Goal: Task Accomplishment & Management: Manage account settings

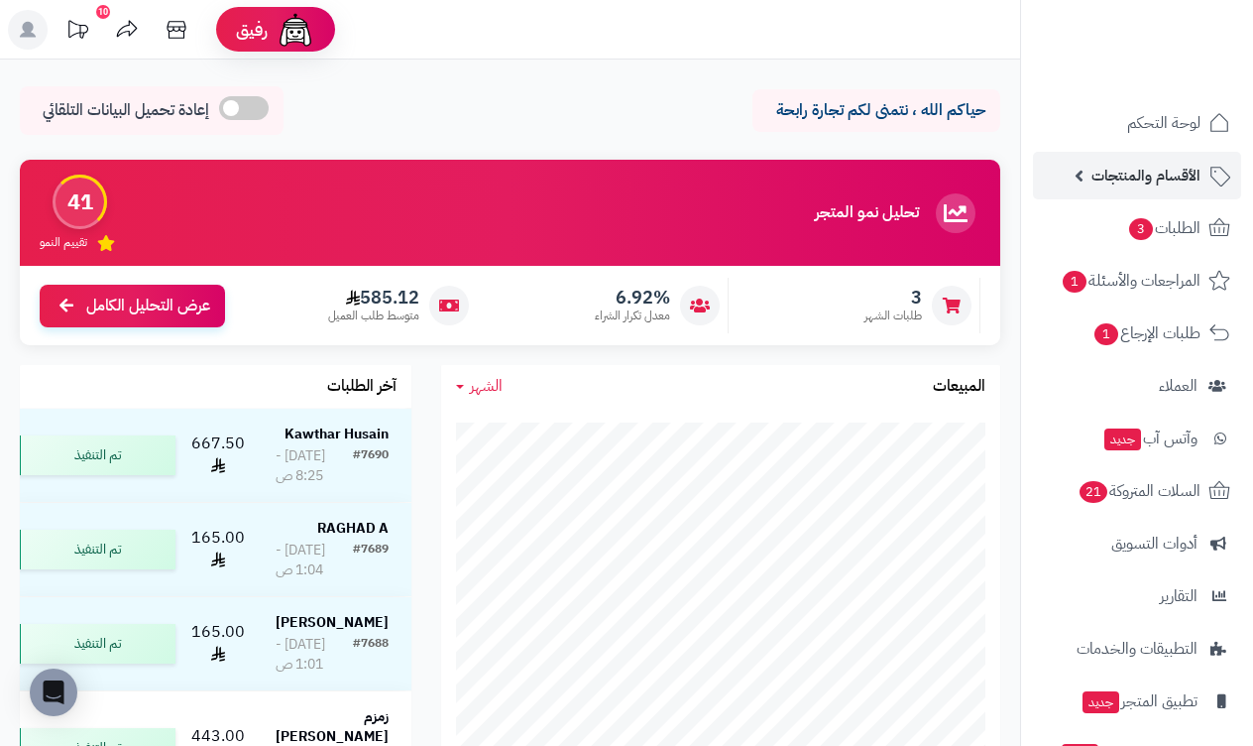
click at [1161, 194] on link "الأقسام والمنتجات" at bounding box center [1137, 176] width 208 height 48
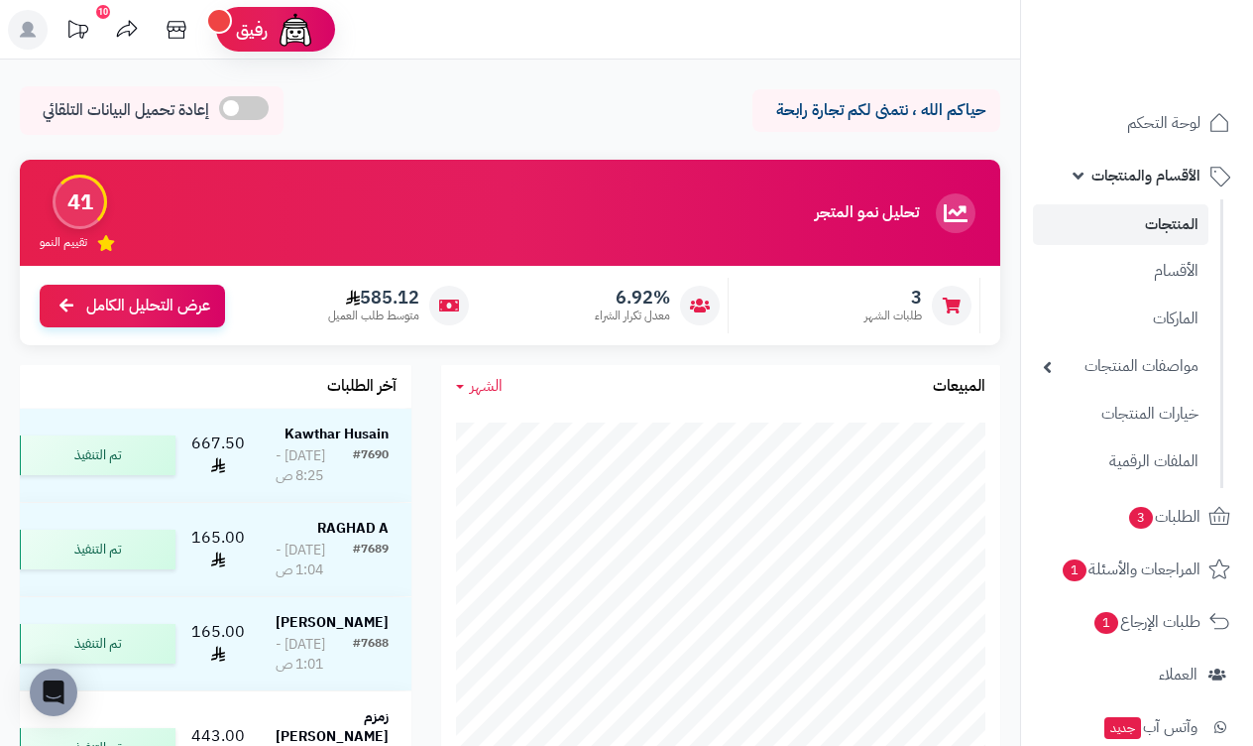
click at [1176, 229] on link "المنتجات" at bounding box center [1121, 224] width 176 height 41
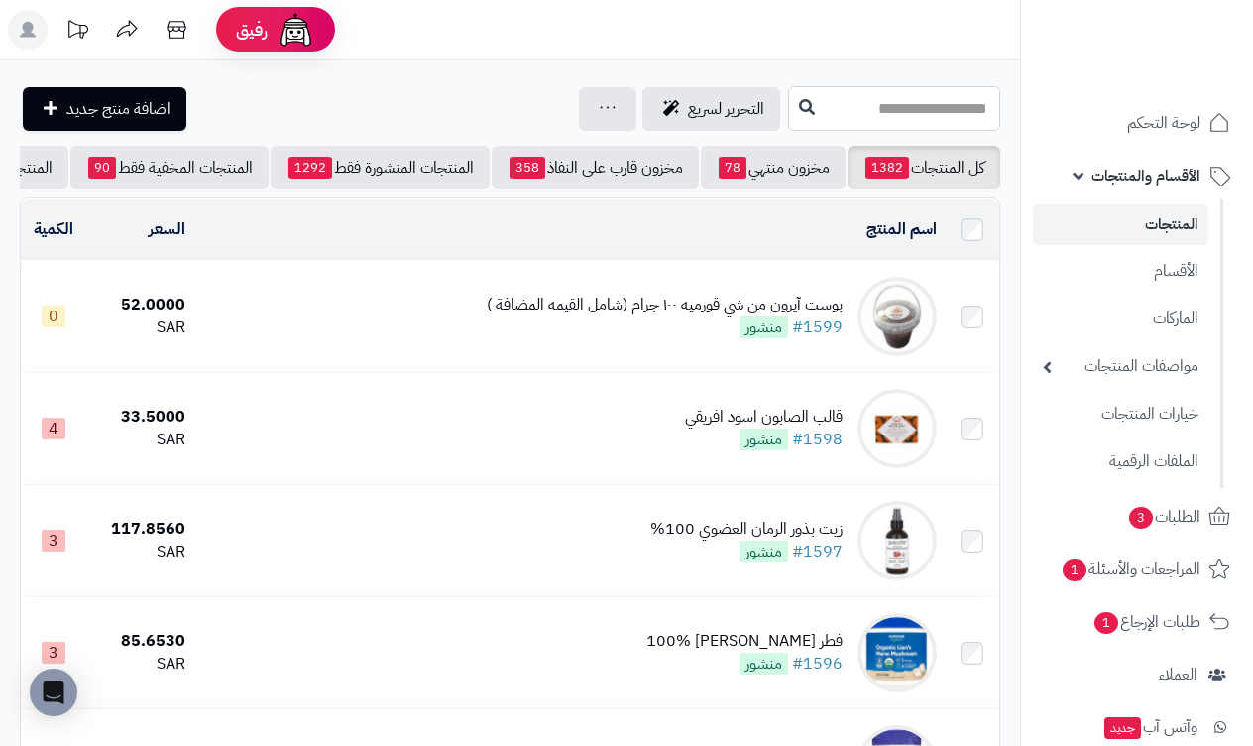
click at [940, 96] on input "text" at bounding box center [894, 108] width 212 height 45
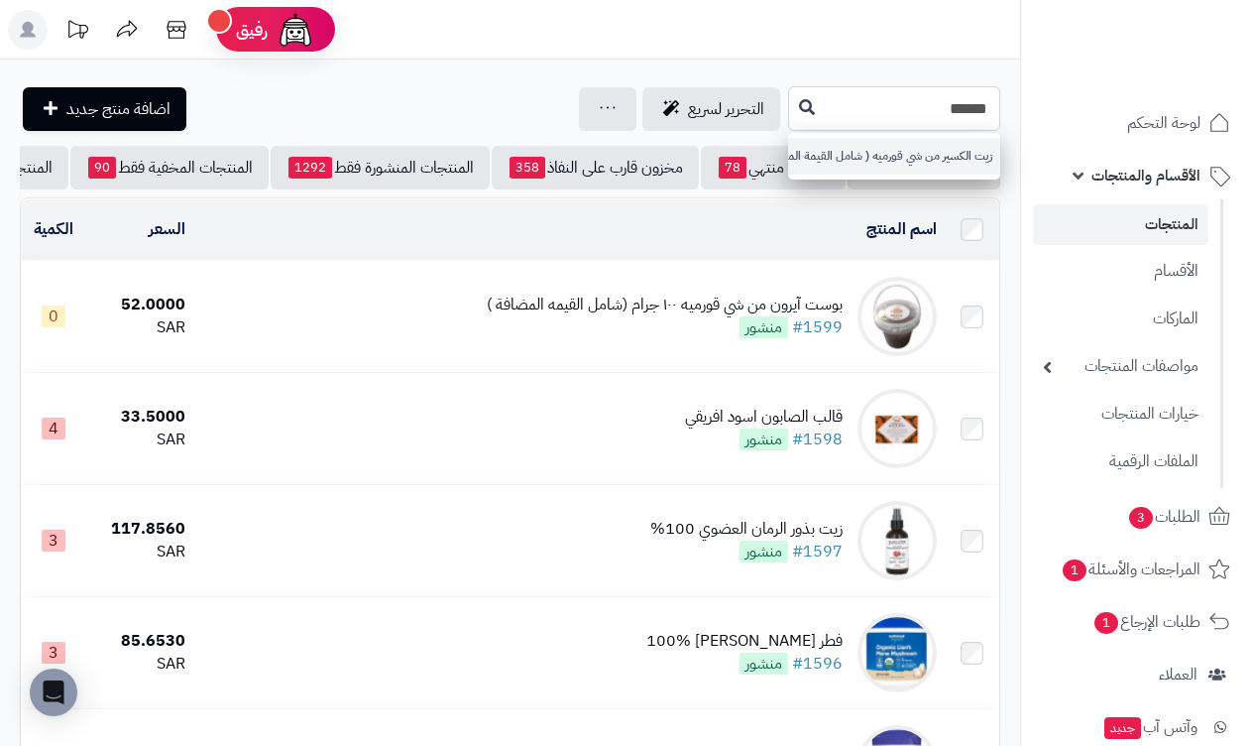
type input "******"
click at [912, 152] on link "زيت الكسير من شي قورميه ( شامل القيمة المضافة )" at bounding box center [894, 156] width 212 height 37
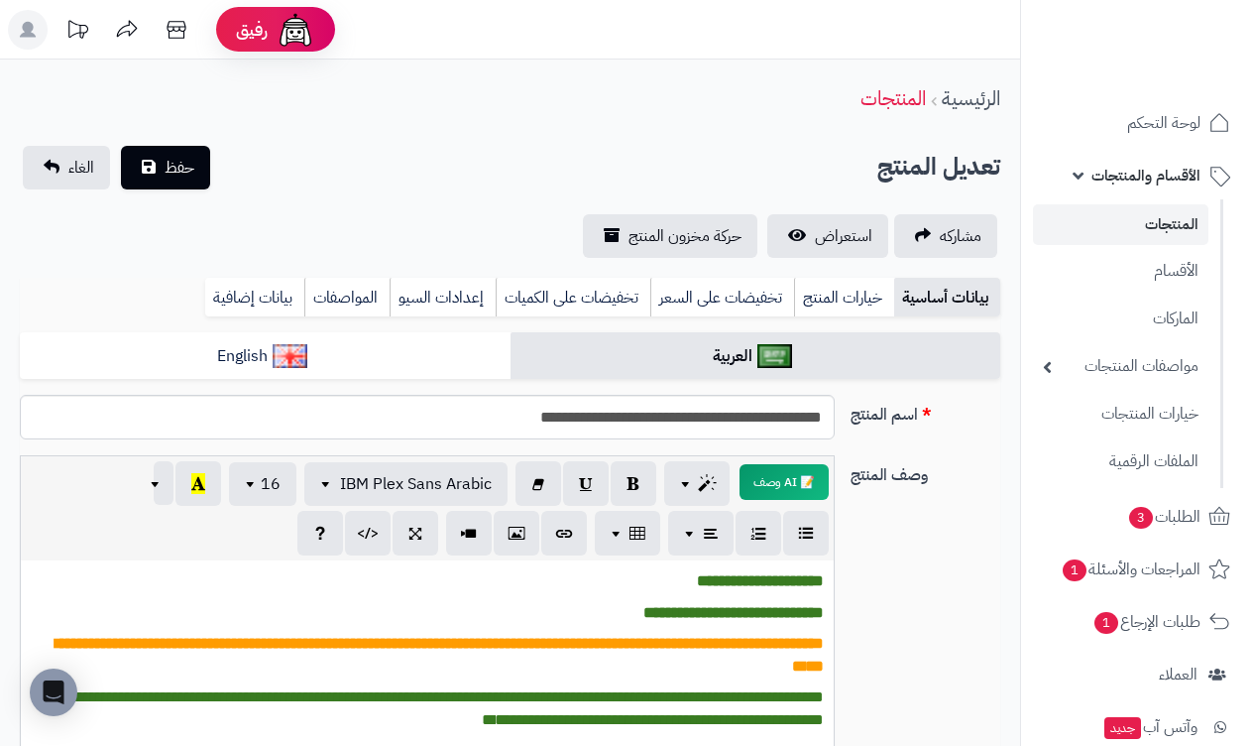
click at [1151, 177] on span "الأقسام والمنتجات" at bounding box center [1146, 176] width 109 height 28
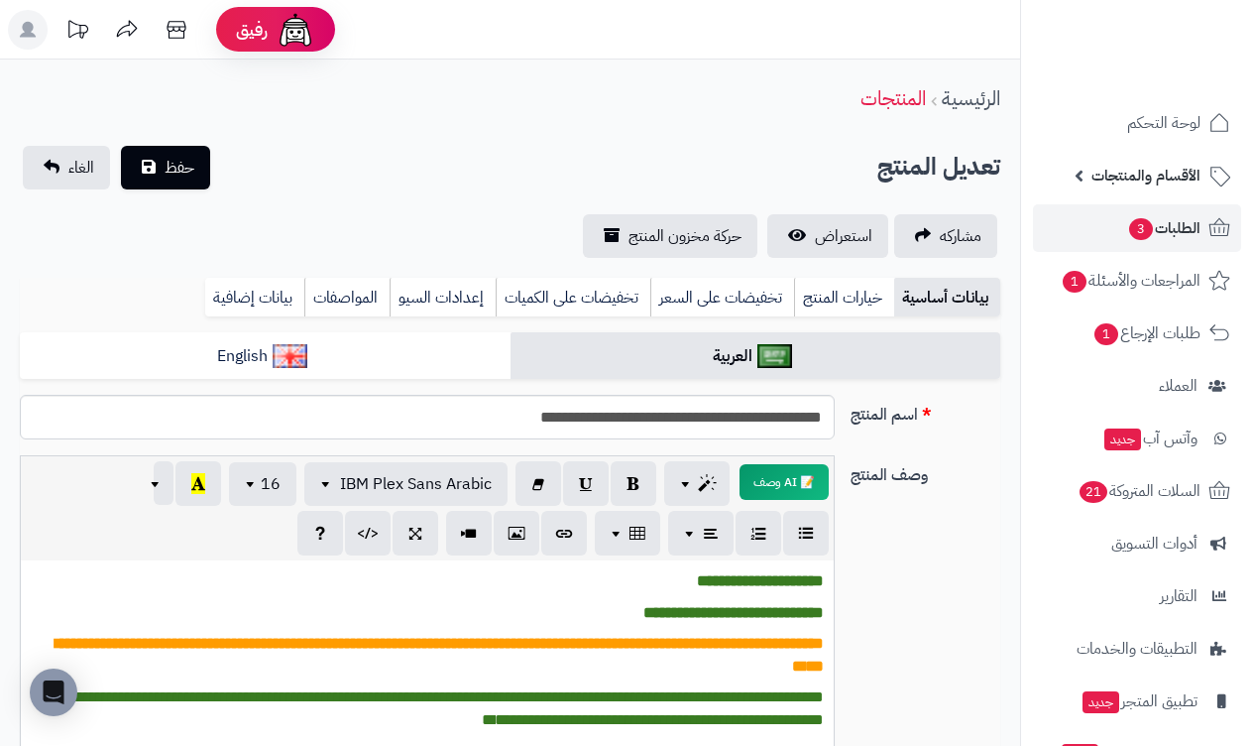
click at [1164, 209] on link "الطلبات 3" at bounding box center [1137, 228] width 208 height 48
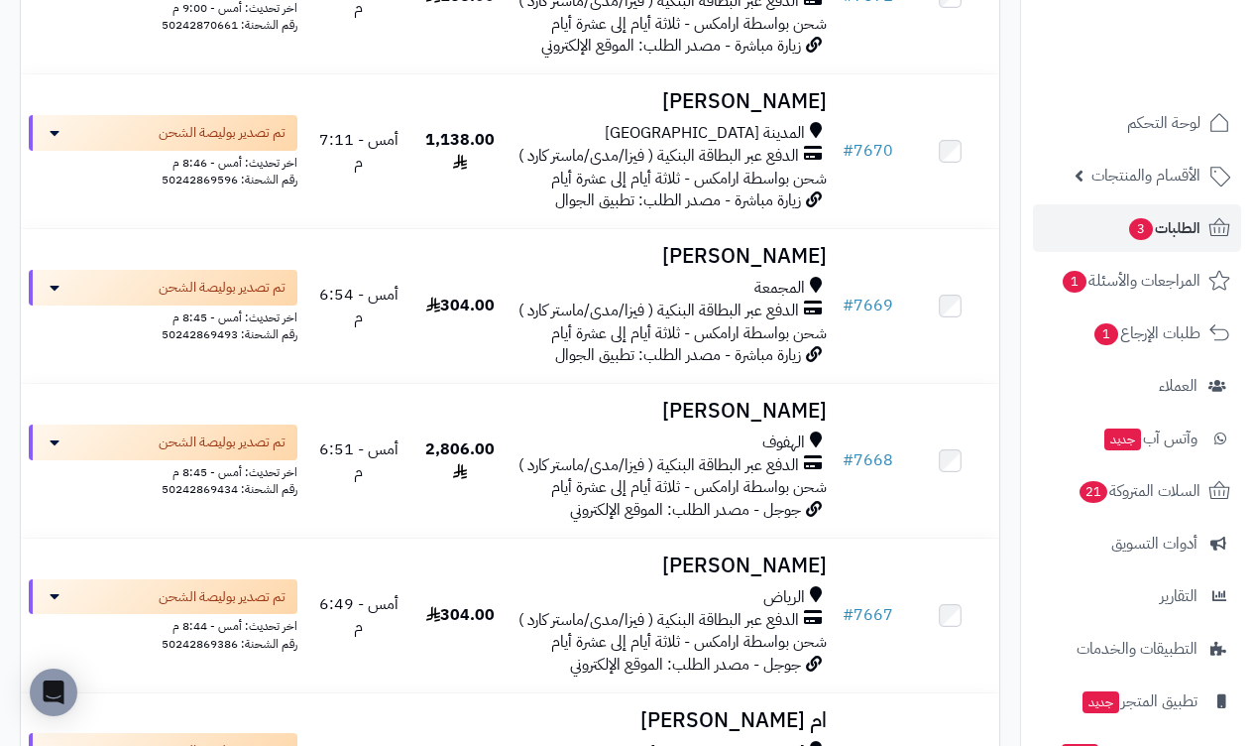
scroll to position [2545, 0]
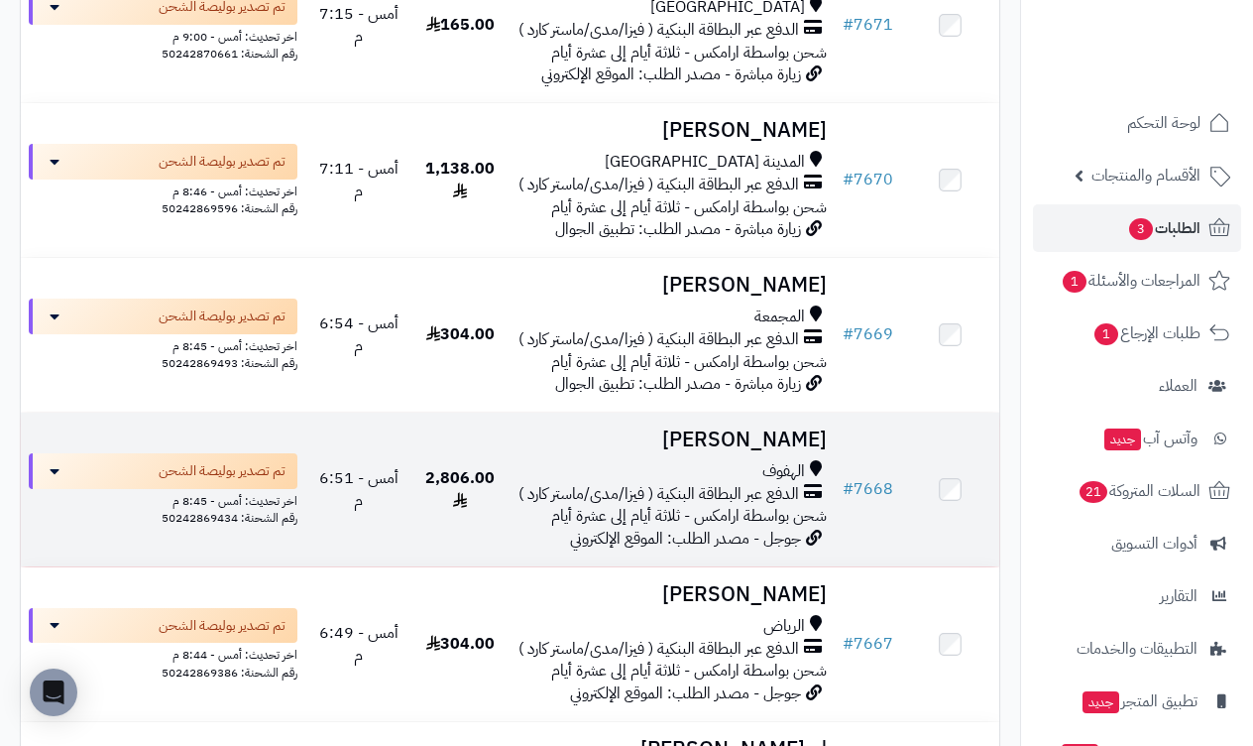
click at [772, 428] on h3 "ABRAR Abduljabbar" at bounding box center [673, 439] width 310 height 23
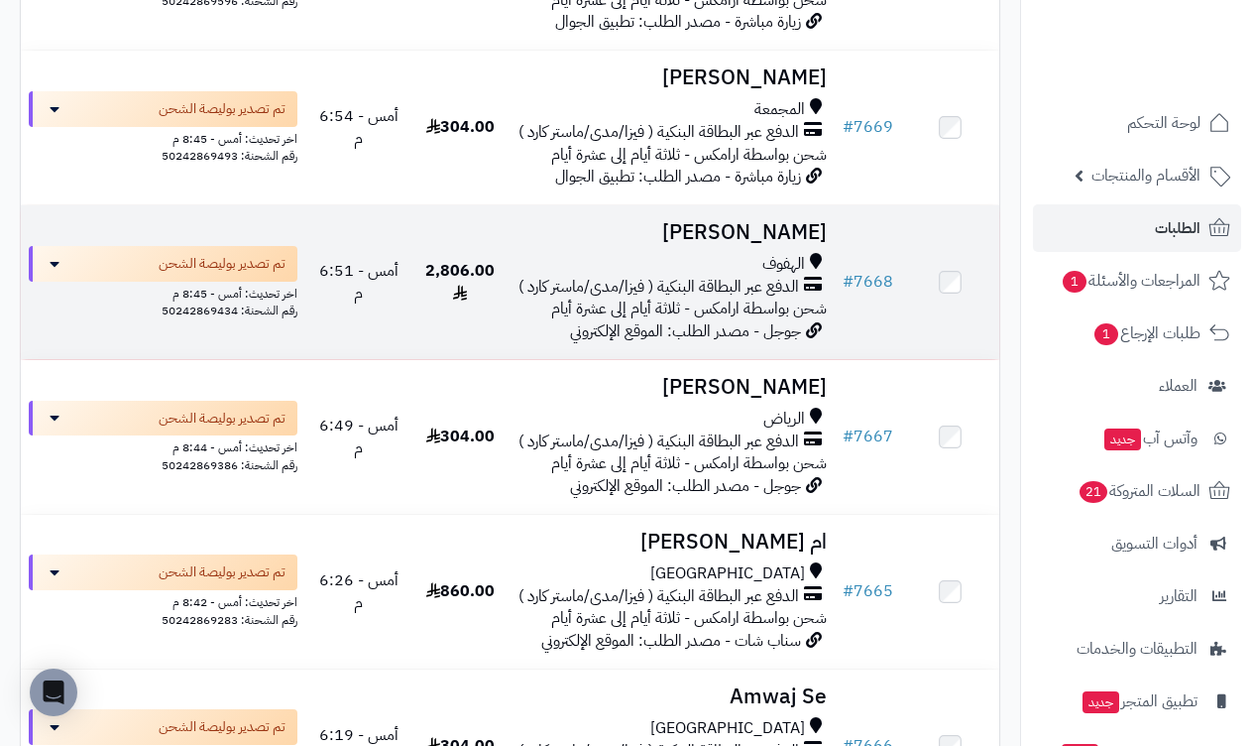
scroll to position [2760, 0]
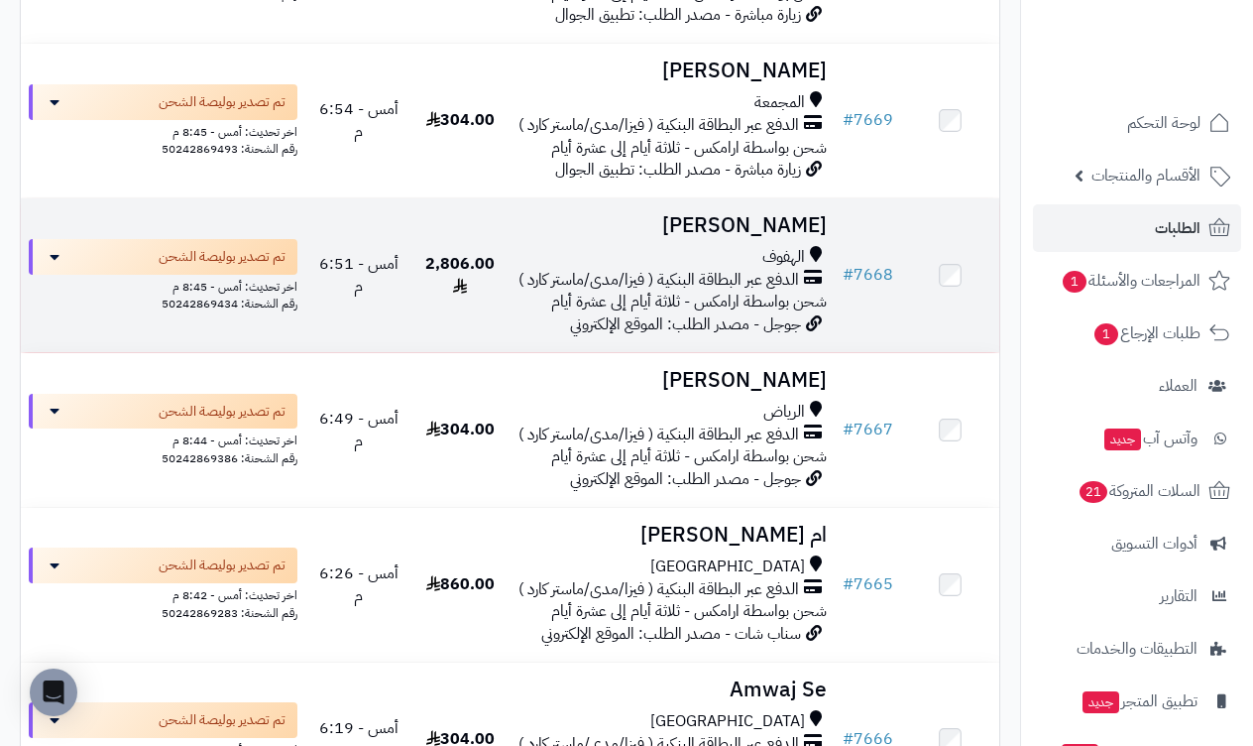
click at [785, 246] on span "الهفوف" at bounding box center [784, 257] width 43 height 23
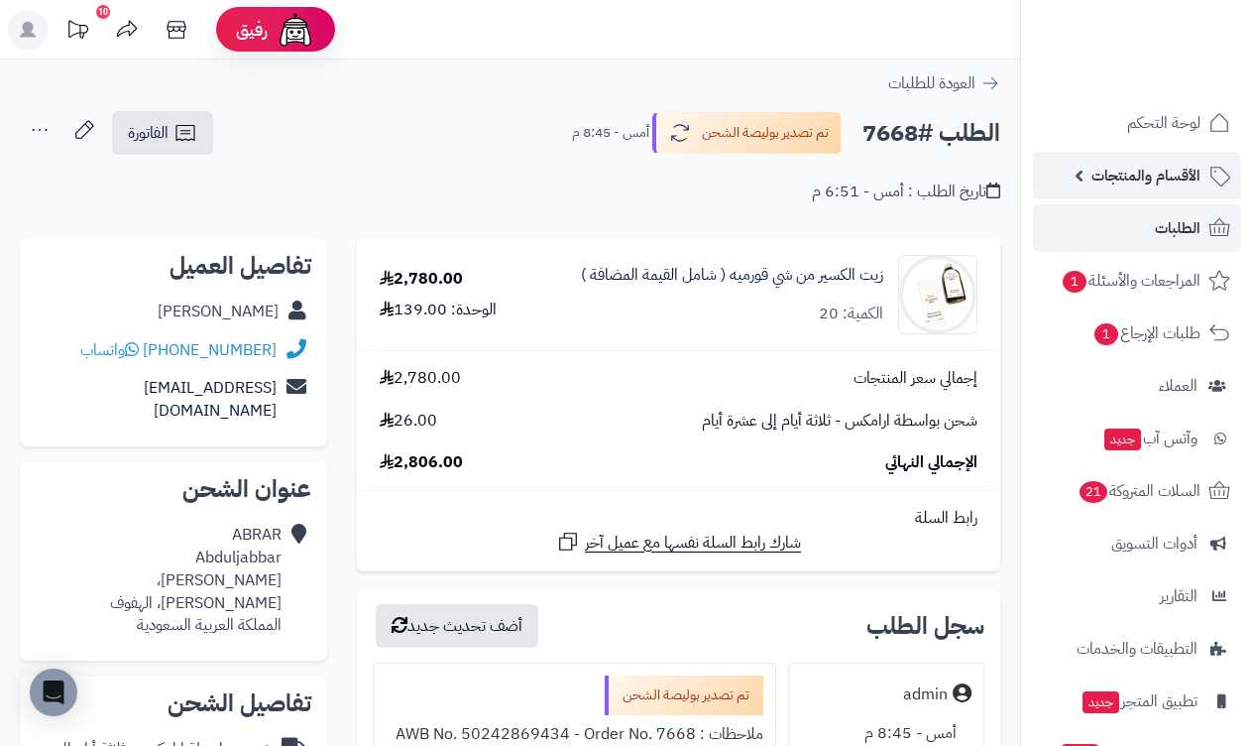
click at [1167, 160] on link "الأقسام والمنتجات" at bounding box center [1137, 176] width 208 height 48
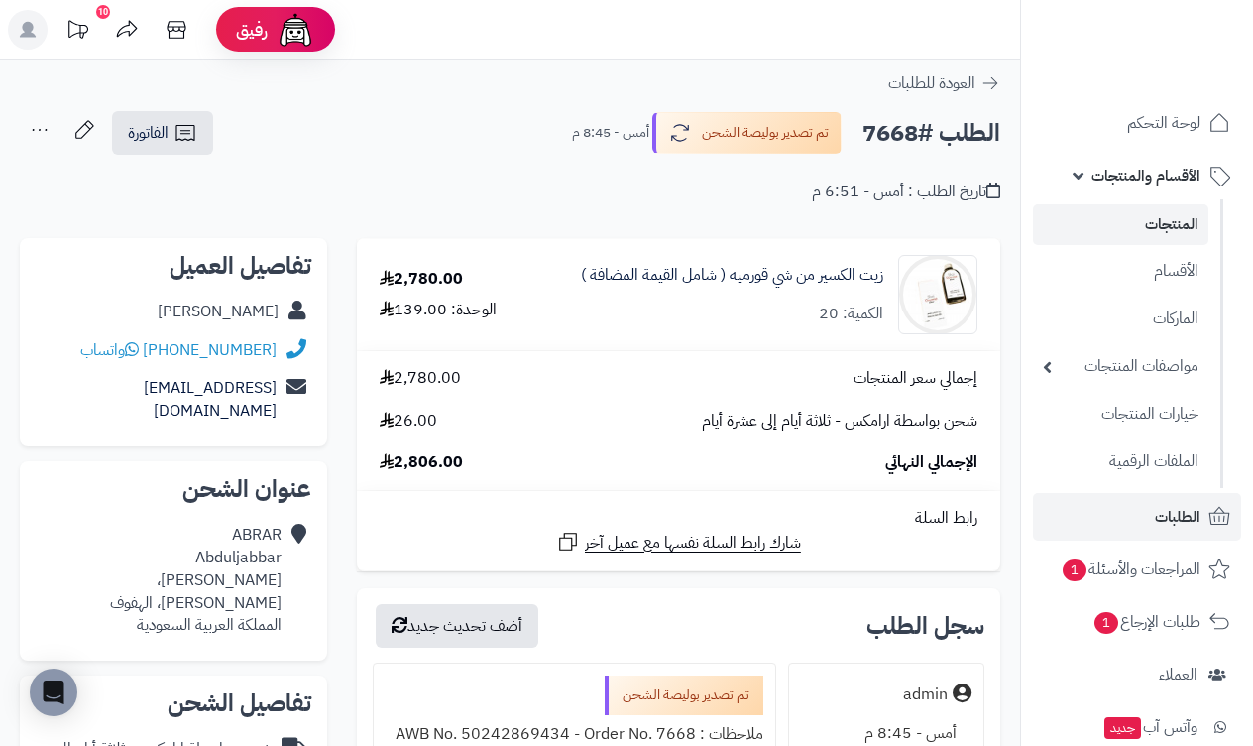
click at [1166, 236] on link "المنتجات" at bounding box center [1121, 224] width 176 height 41
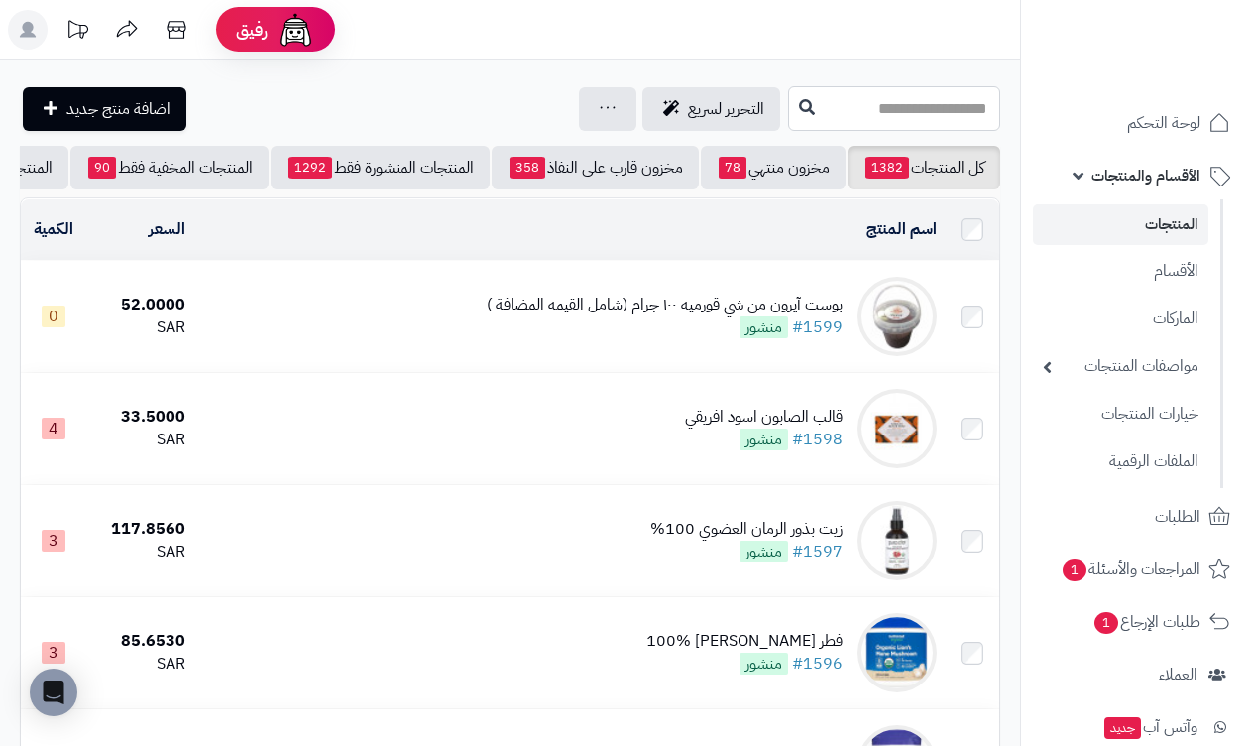
click at [936, 119] on input "text" at bounding box center [894, 108] width 212 height 45
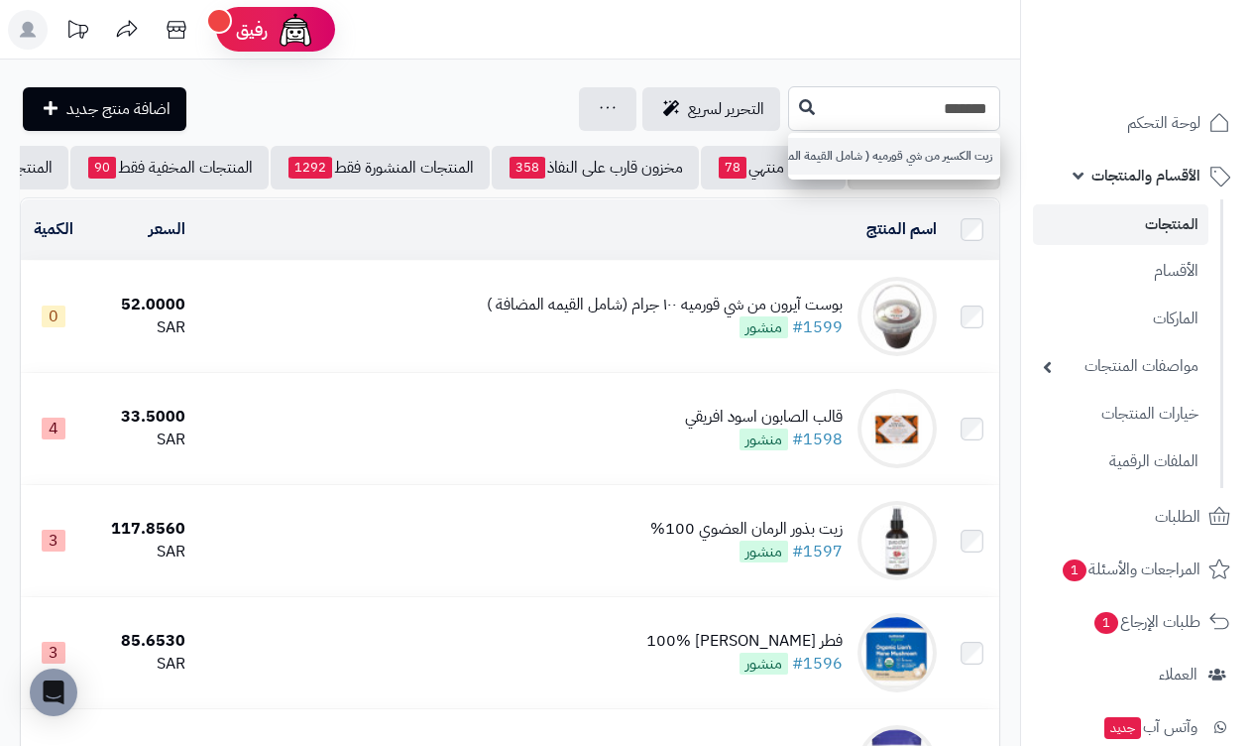
type input "******"
click at [918, 157] on link "زيت الكسير من شي قورميه ( شامل القيمة المضافة )" at bounding box center [894, 156] width 212 height 37
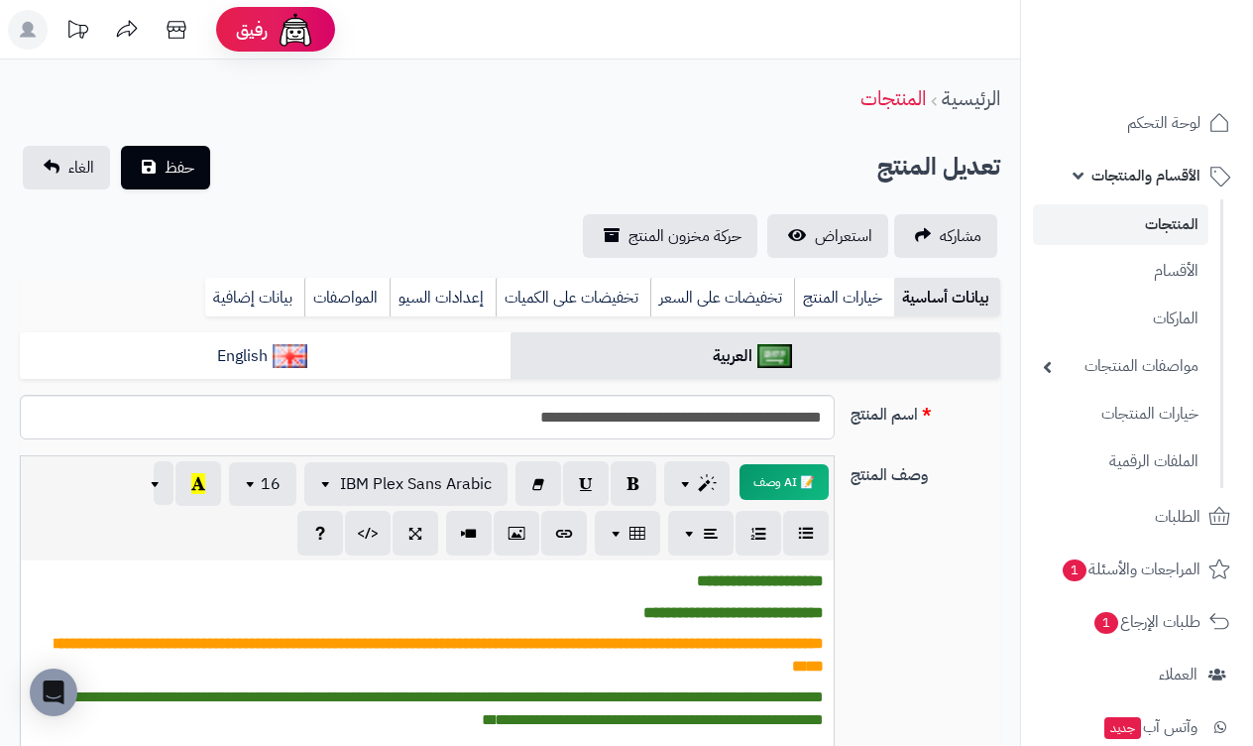
scroll to position [0, -7]
click at [1126, 211] on link "المنتجات" at bounding box center [1121, 224] width 176 height 41
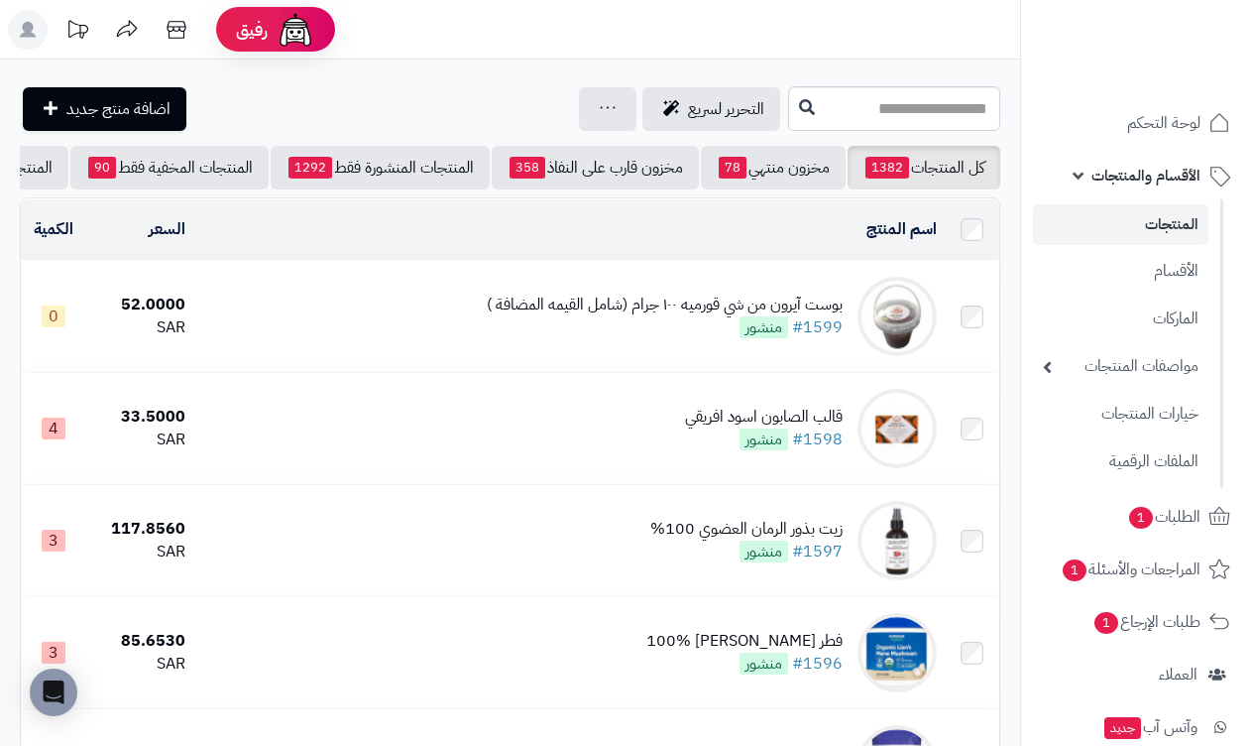
click at [1082, 179] on link "الأقسام والمنتجات" at bounding box center [1137, 176] width 208 height 48
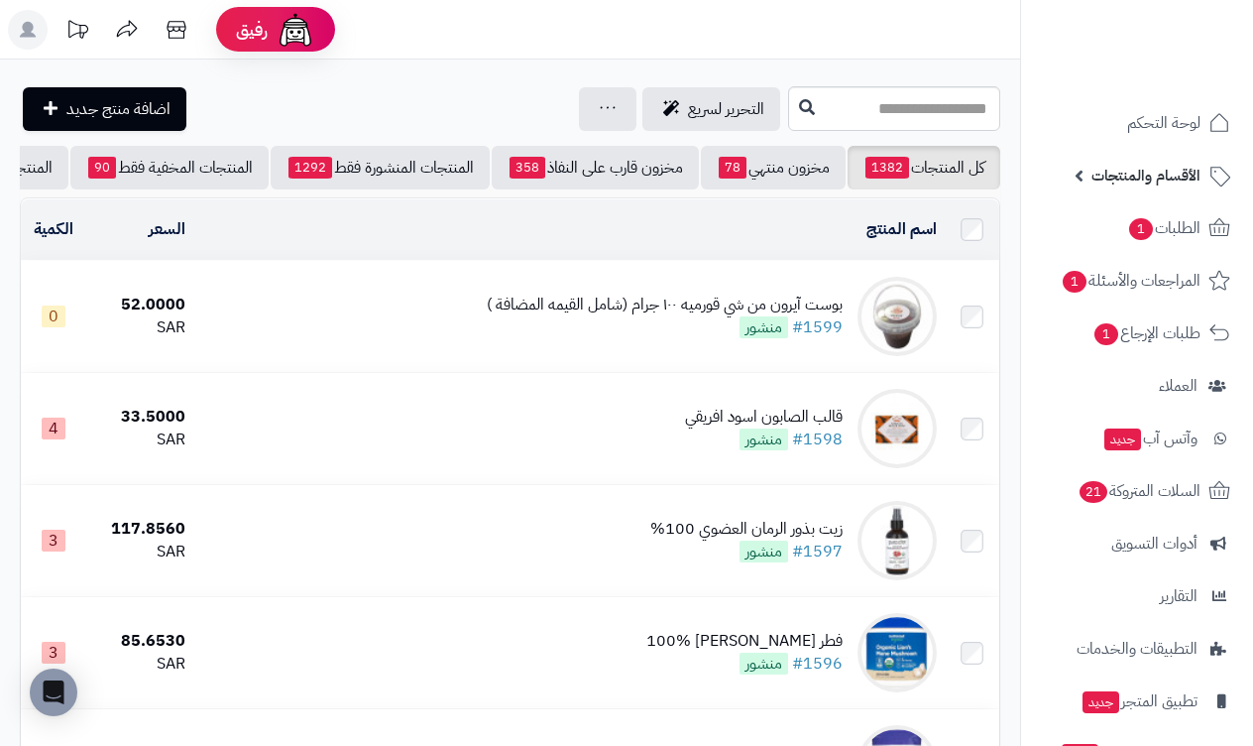
click at [1124, 177] on span "الأقسام والمنتجات" at bounding box center [1146, 176] width 109 height 28
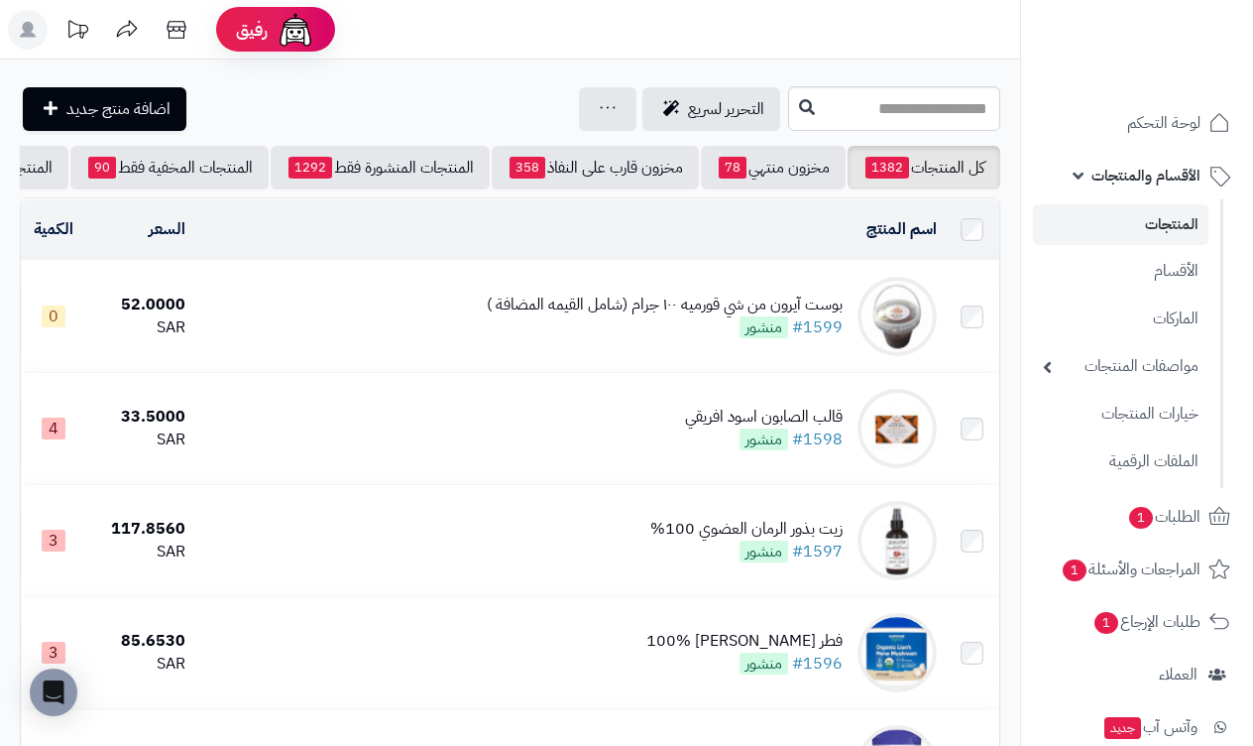
click at [1148, 206] on link "المنتجات" at bounding box center [1121, 224] width 176 height 41
click at [899, 119] on input "text" at bounding box center [894, 108] width 212 height 45
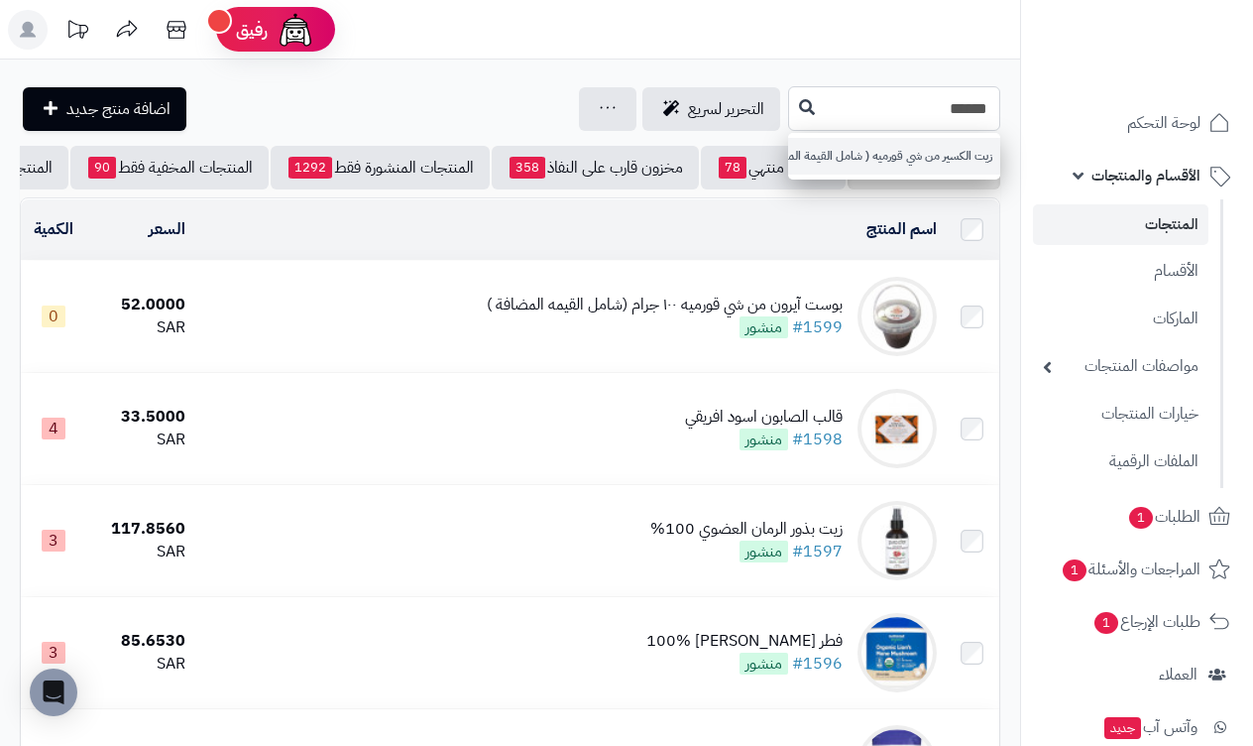
type input "******"
click at [897, 147] on link "زيت الكسير من شي قورميه ( شامل القيمة المضافة )" at bounding box center [894, 156] width 212 height 37
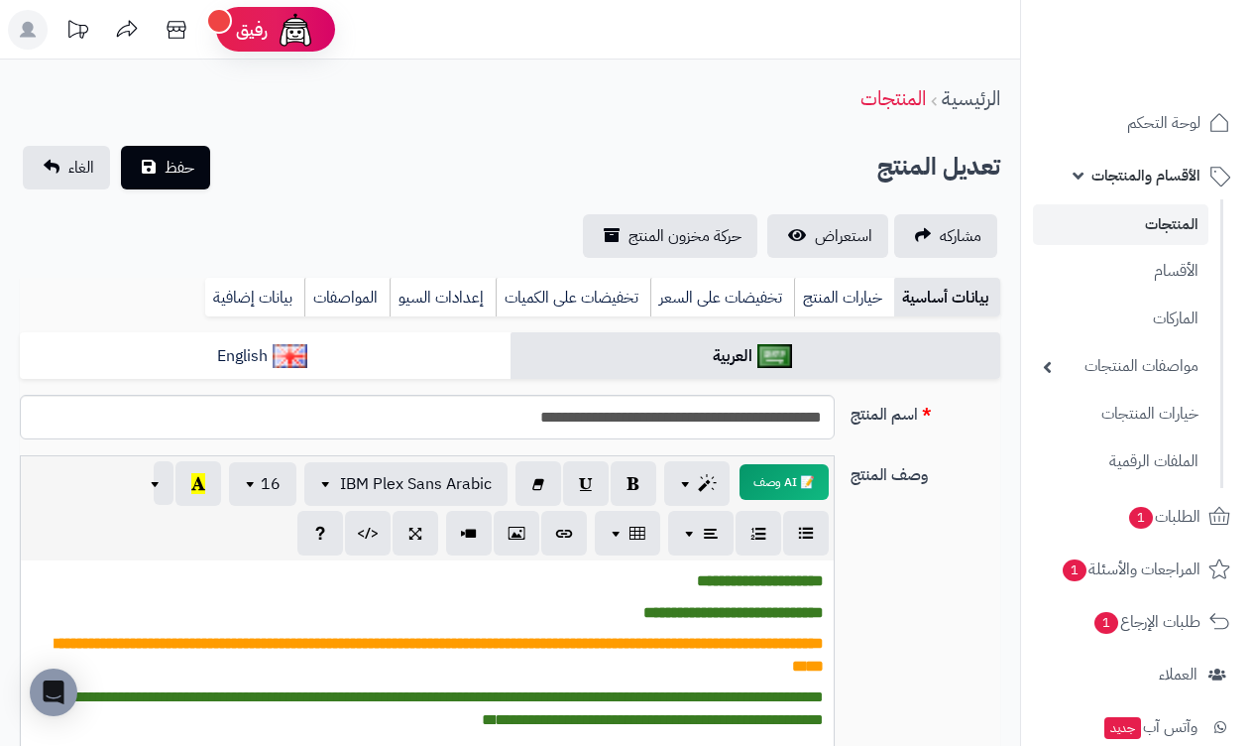
click at [1074, 176] on link "الأقسام والمنتجات" at bounding box center [1137, 176] width 208 height 48
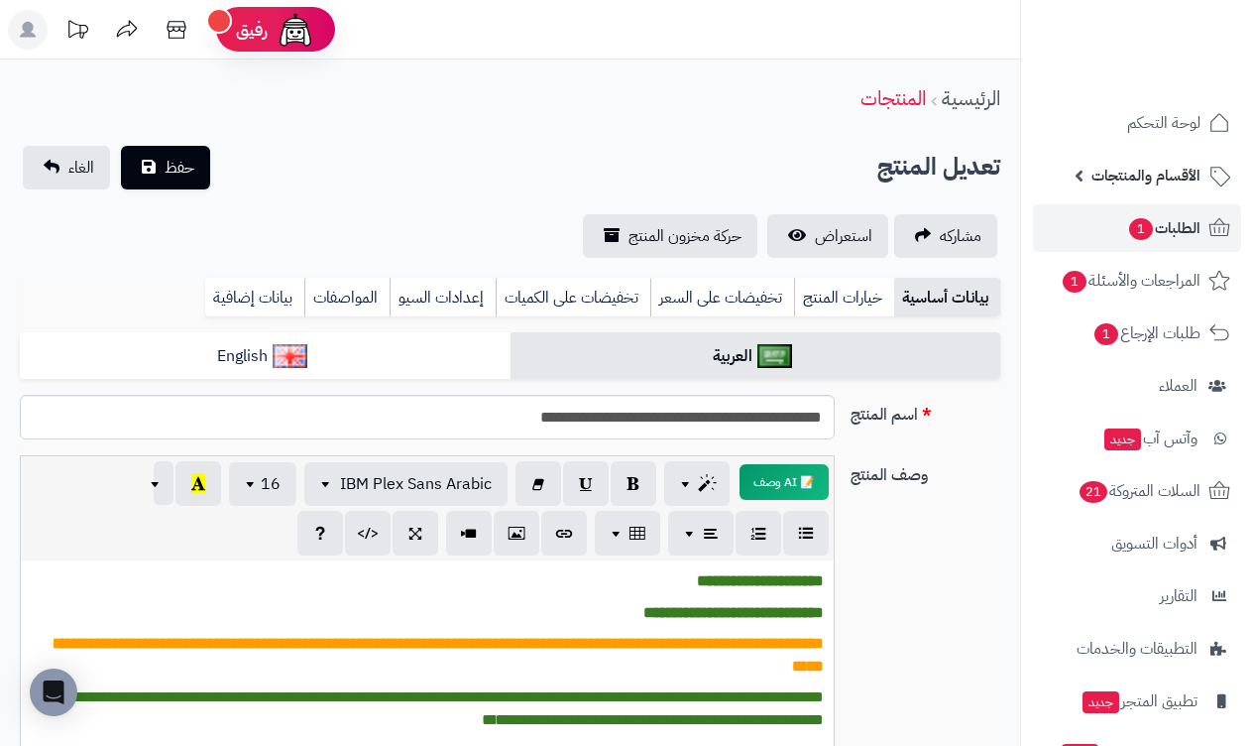
click at [1165, 226] on span "الطلبات 1" at bounding box center [1163, 228] width 73 height 28
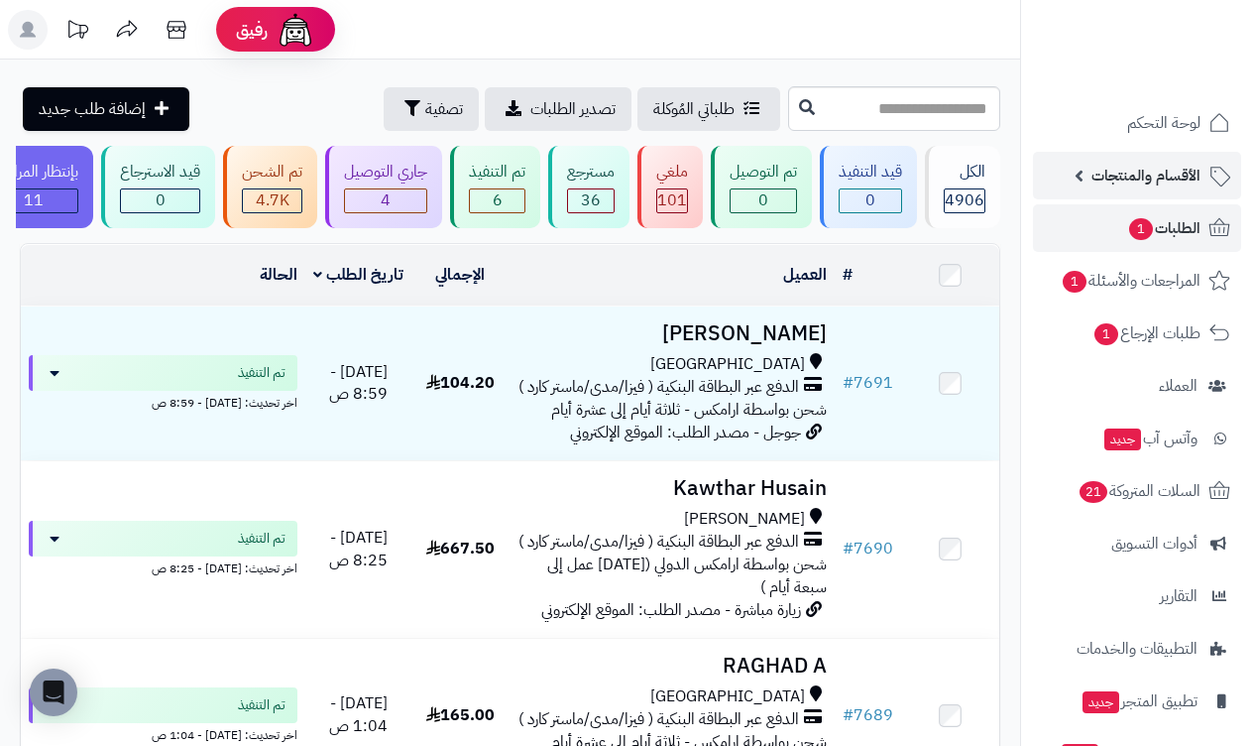
click at [1086, 177] on link "الأقسام والمنتجات" at bounding box center [1137, 176] width 208 height 48
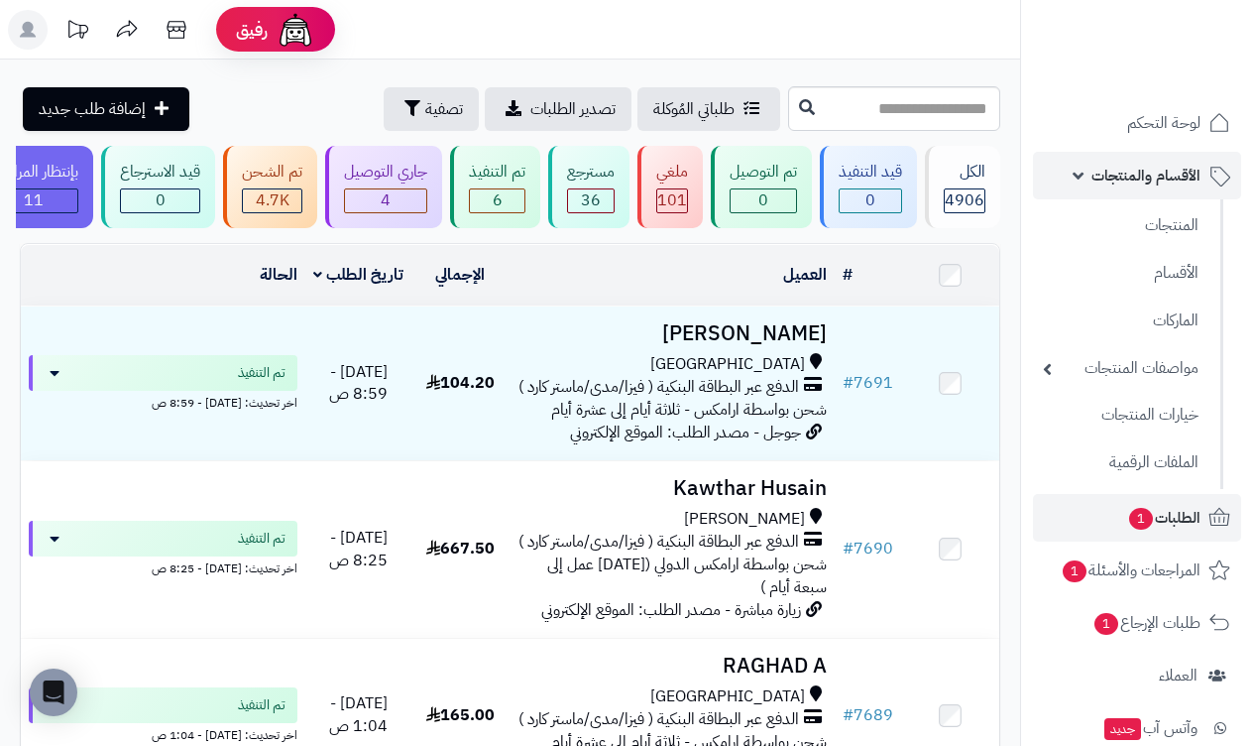
click at [1084, 180] on link "الأقسام والمنتجات" at bounding box center [1137, 176] width 208 height 48
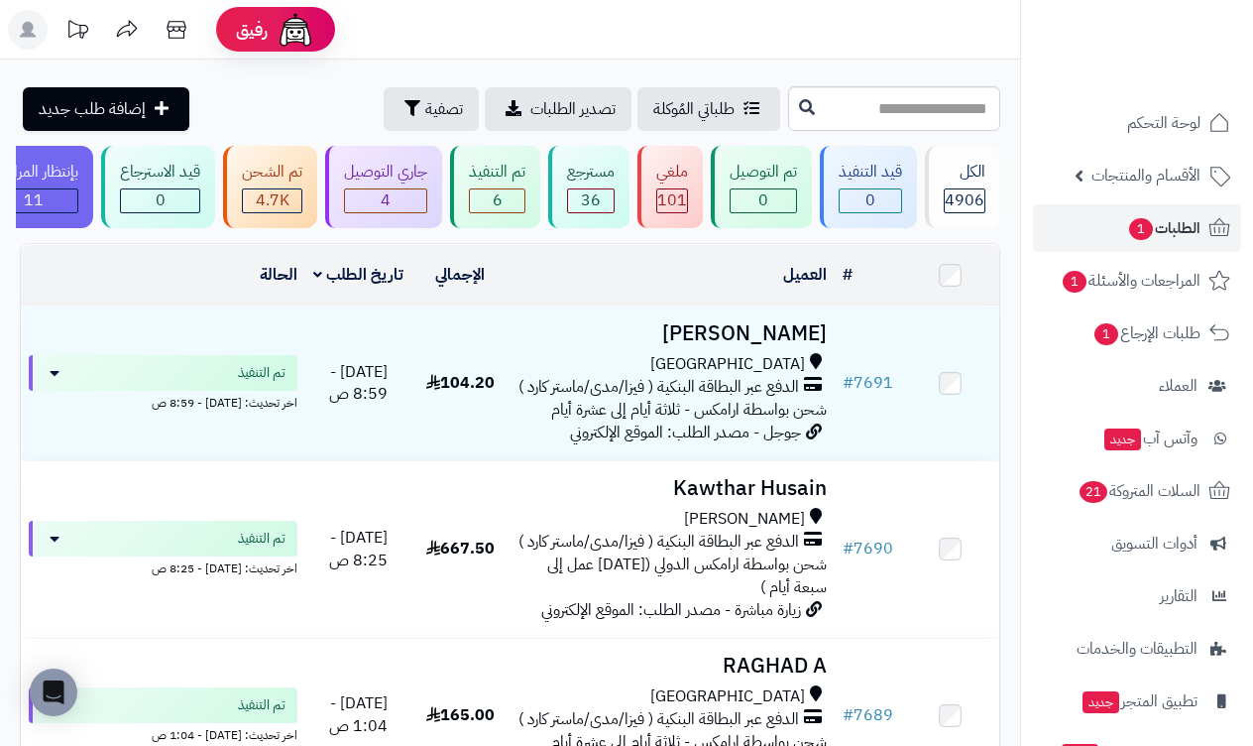
click at [1152, 234] on span "الطلبات 1" at bounding box center [1163, 228] width 73 height 28
click at [1099, 171] on span "الأقسام والمنتجات" at bounding box center [1146, 176] width 109 height 28
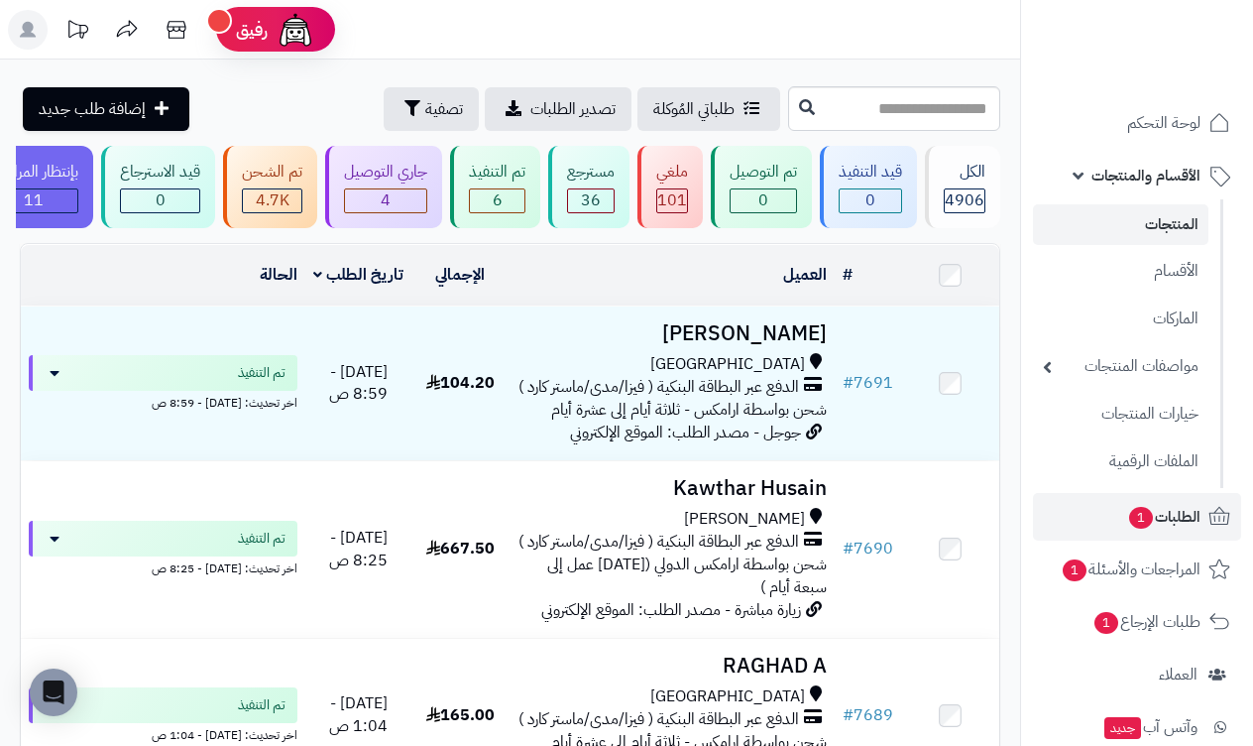
click at [1162, 229] on link "المنتجات" at bounding box center [1121, 224] width 176 height 41
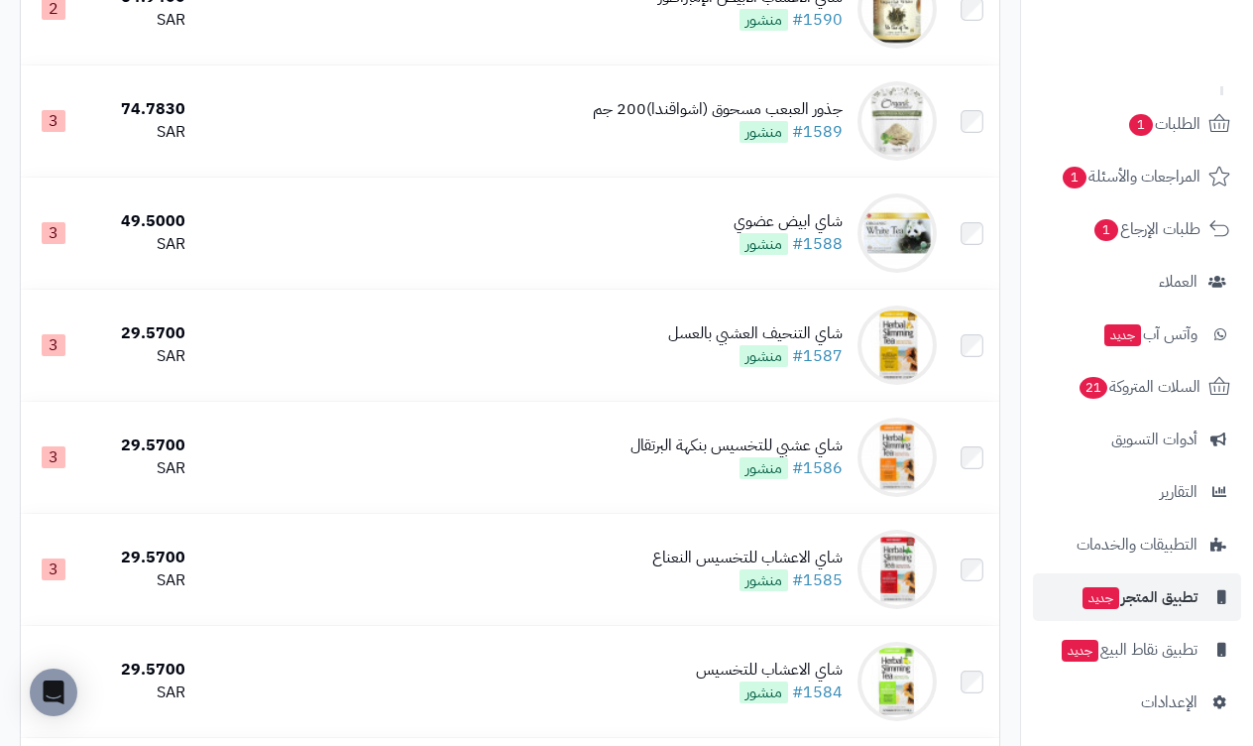
scroll to position [1269, 0]
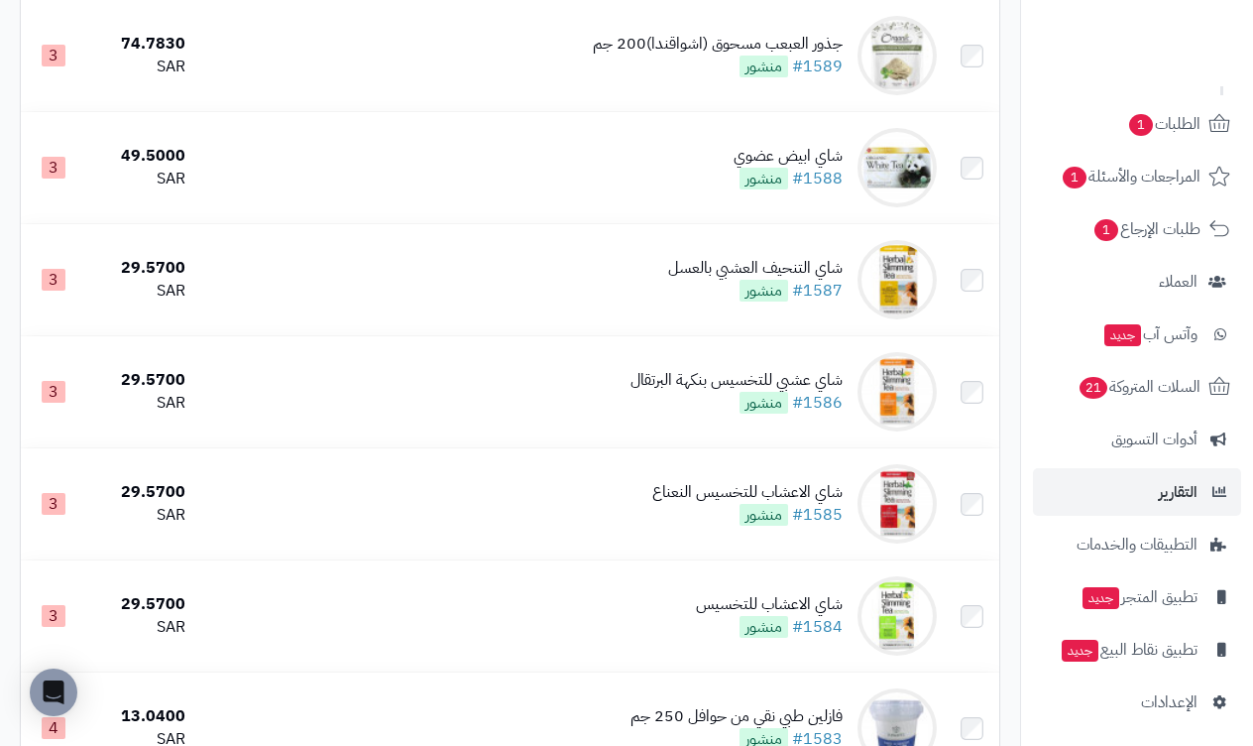
click at [1170, 481] on span "التقارير" at bounding box center [1178, 492] width 39 height 28
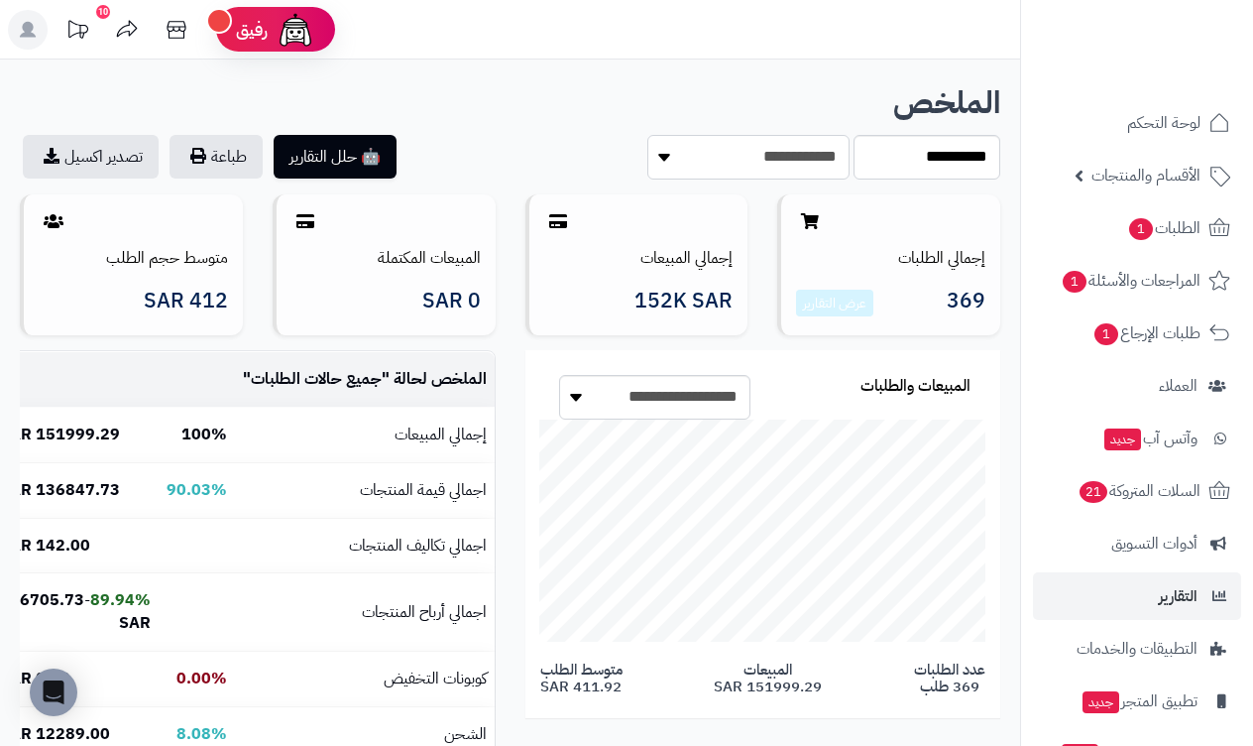
select select "**********"
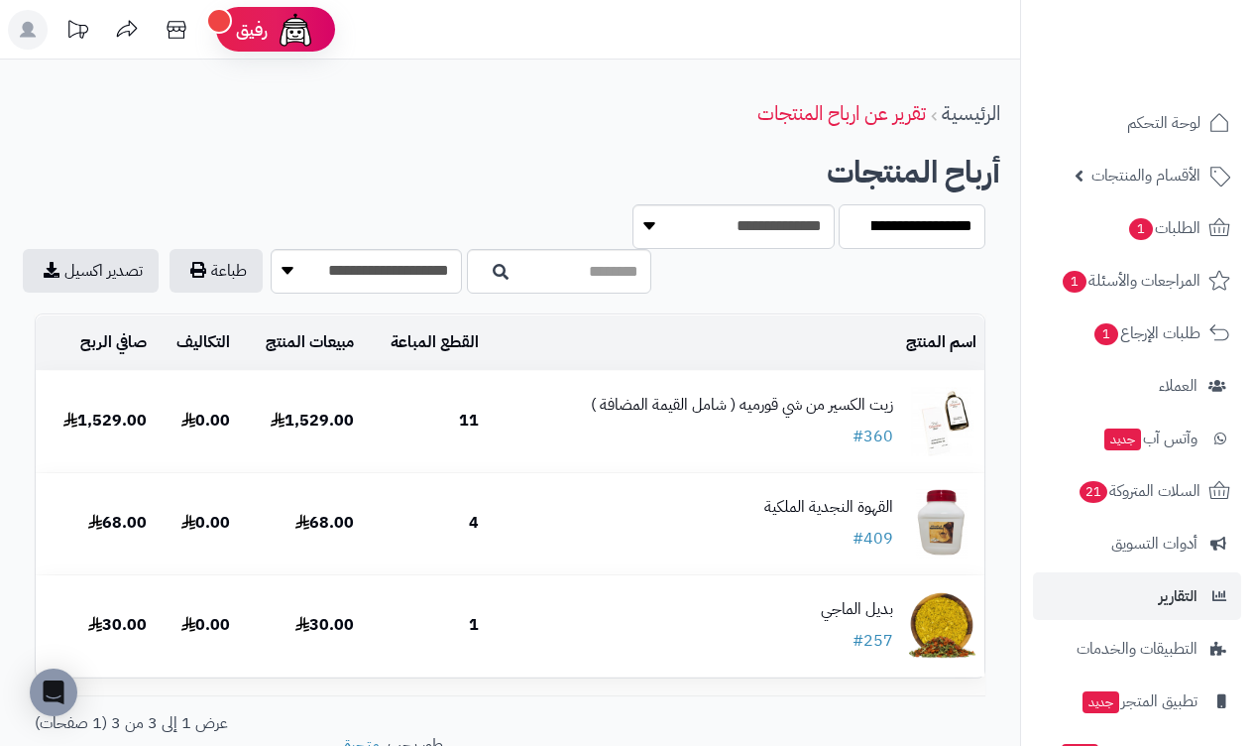
select select "****"
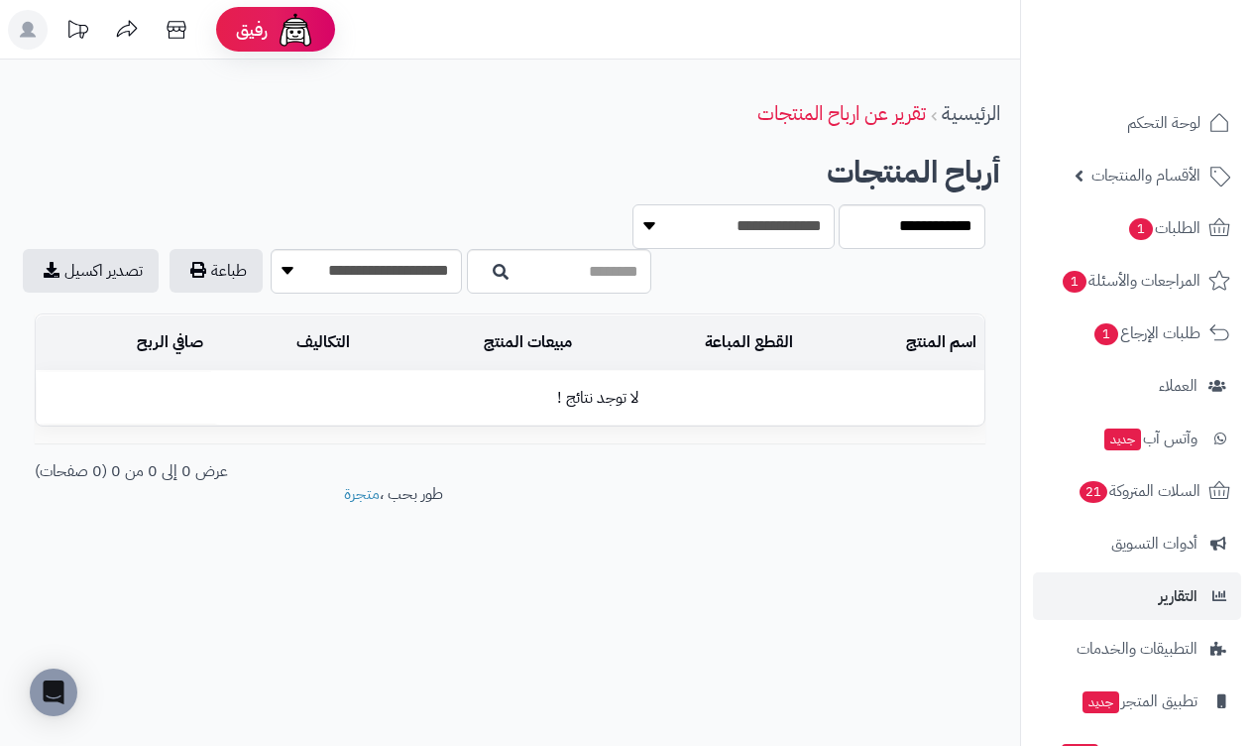
select select "**********"
